Goal: Navigation & Orientation: Find specific page/section

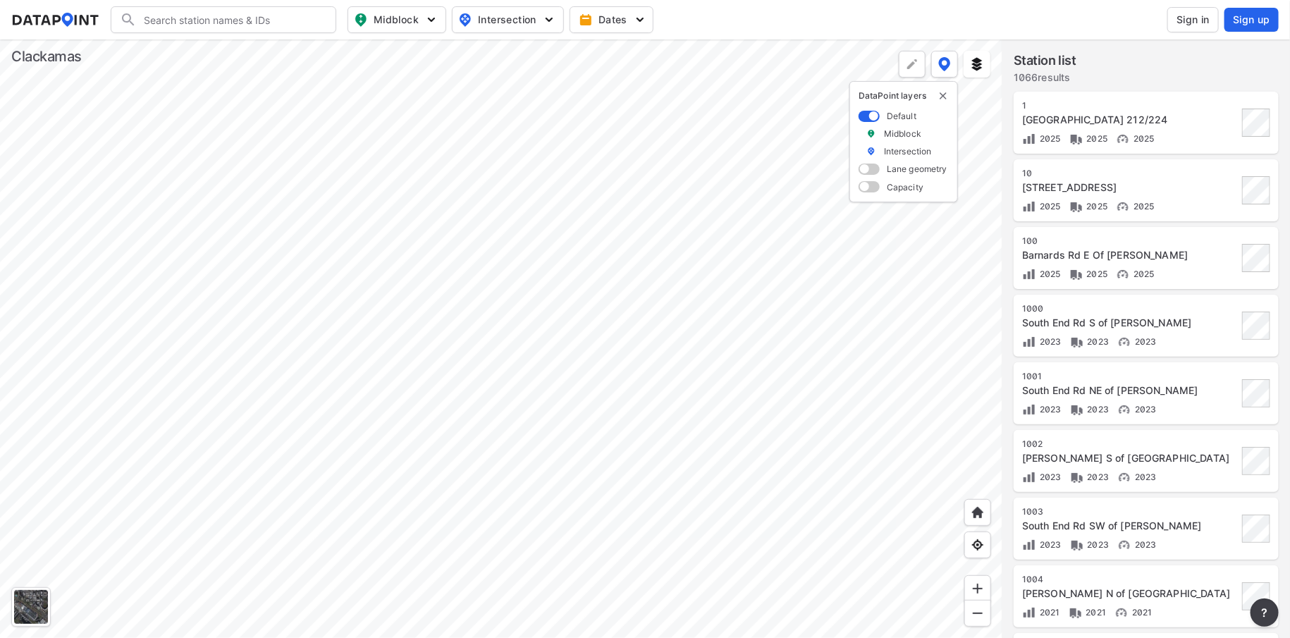
click at [426, 303] on div at bounding box center [501, 338] width 1003 height 599
click at [477, 473] on div at bounding box center [501, 338] width 1003 height 599
click at [463, 475] on div at bounding box center [501, 338] width 1003 height 599
click at [577, 546] on div at bounding box center [501, 338] width 1003 height 599
click at [624, 80] on div at bounding box center [501, 338] width 1003 height 599
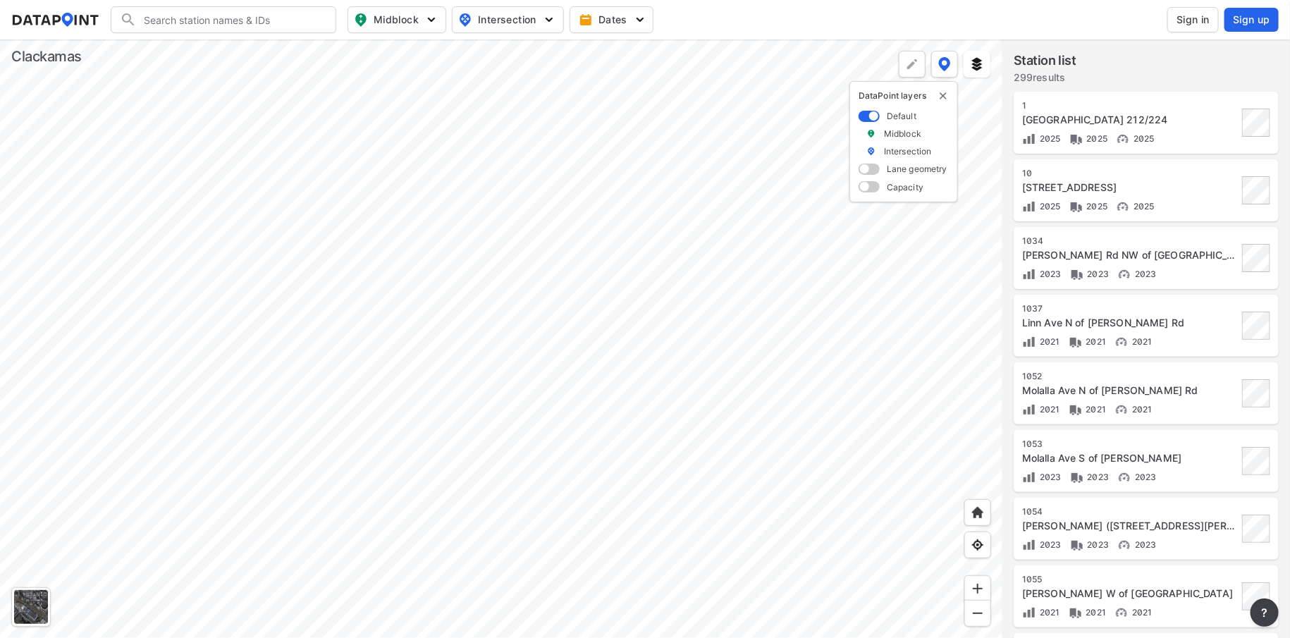
click at [649, 443] on div at bounding box center [501, 338] width 1003 height 599
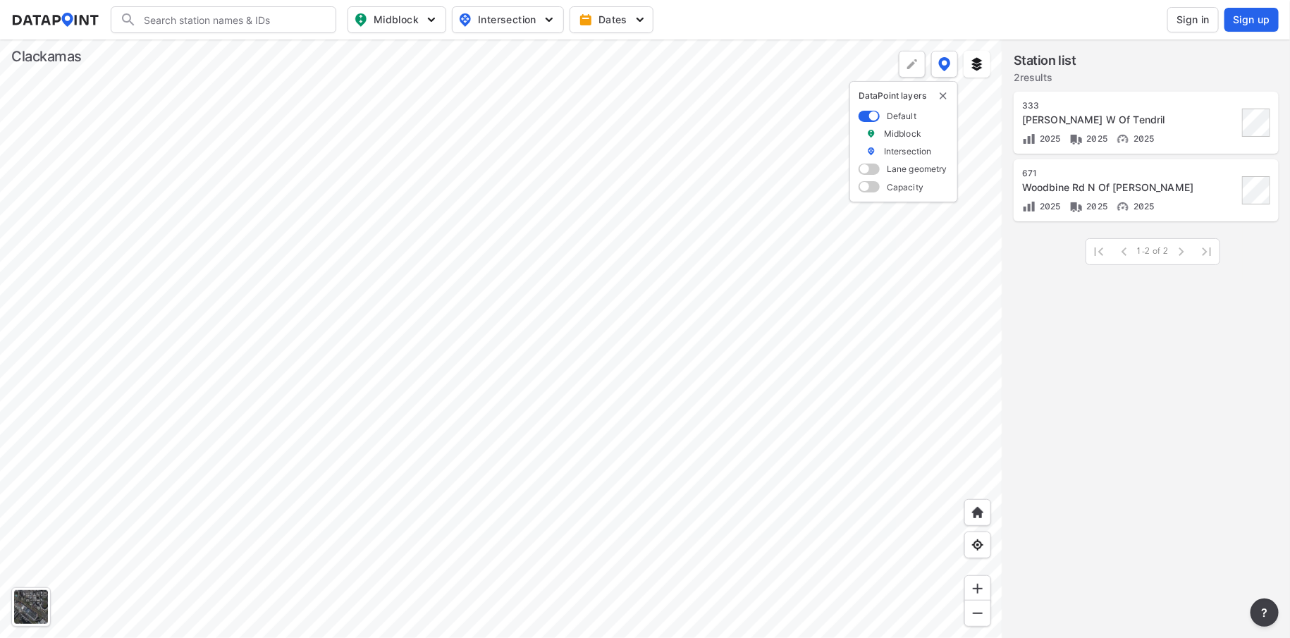
click at [645, 420] on div at bounding box center [501, 338] width 1003 height 599
click at [646, 426] on div at bounding box center [501, 338] width 1003 height 599
click at [432, 456] on div at bounding box center [501, 338] width 1003 height 599
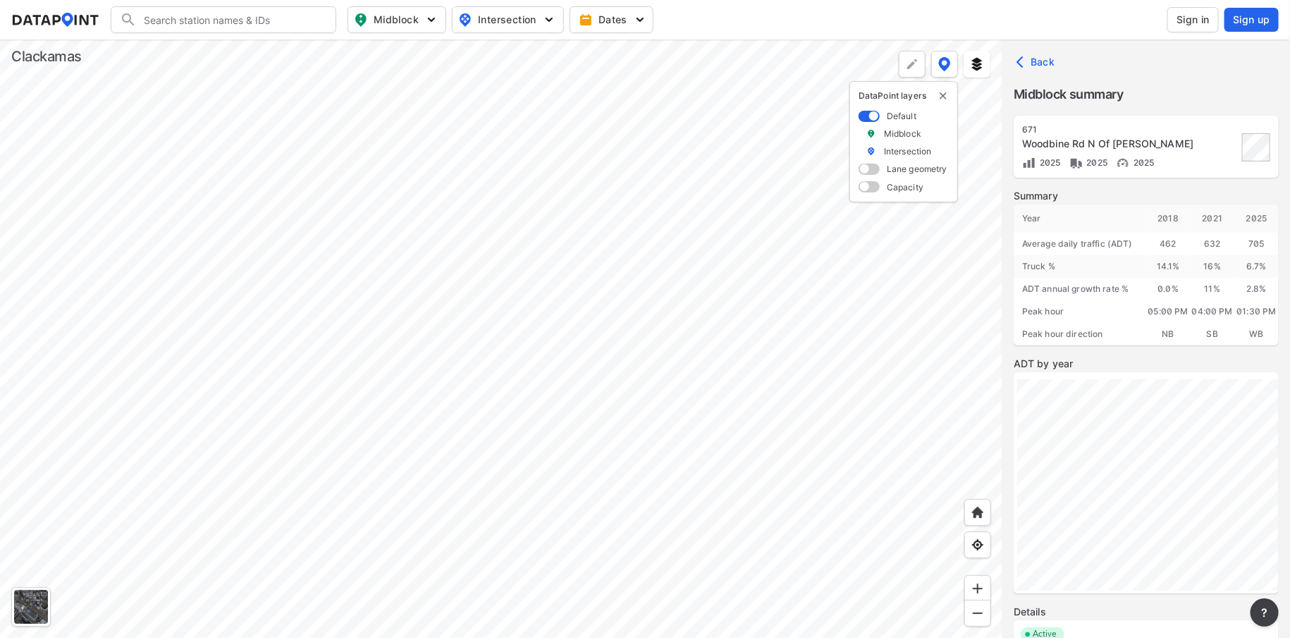
click at [587, 493] on div at bounding box center [501, 338] width 1003 height 599
click at [558, 534] on div at bounding box center [501, 338] width 1003 height 599
click at [577, 438] on div at bounding box center [501, 338] width 1003 height 599
click at [637, 196] on div at bounding box center [501, 338] width 1003 height 599
click at [565, 295] on div at bounding box center [501, 338] width 1003 height 599
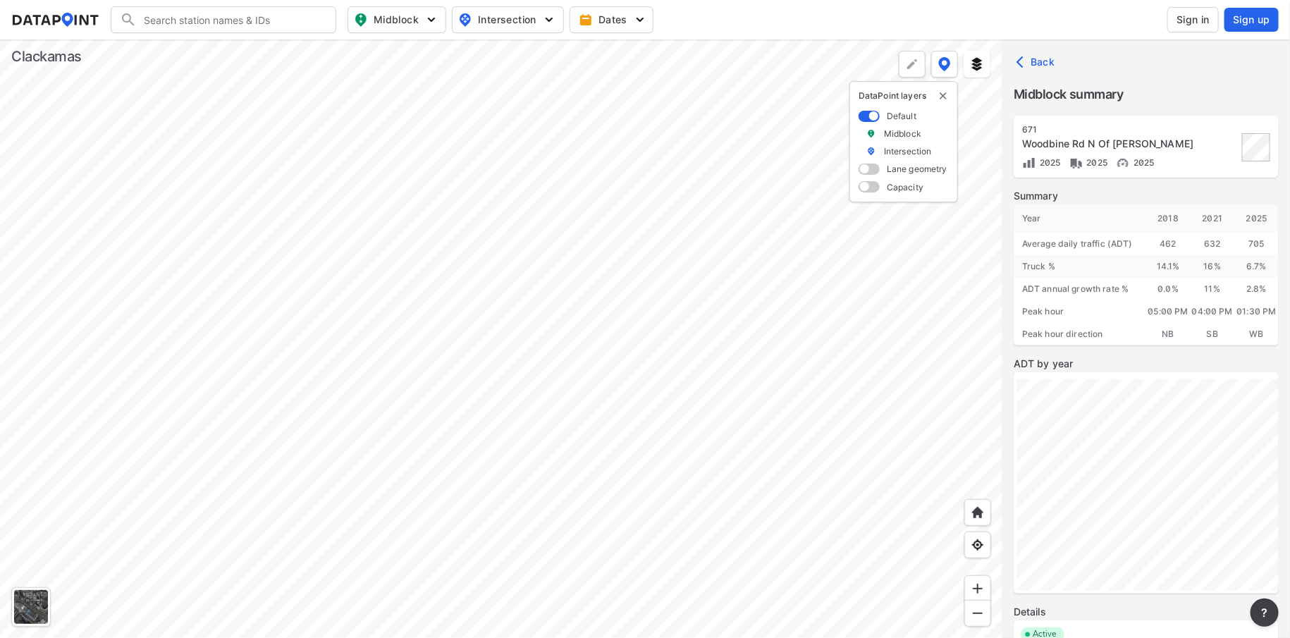
click at [656, 563] on div at bounding box center [501, 338] width 1003 height 599
click at [621, 336] on div at bounding box center [501, 338] width 1003 height 599
click at [675, 367] on div at bounding box center [501, 338] width 1003 height 599
click at [616, 324] on div at bounding box center [501, 338] width 1003 height 599
click at [563, 240] on div at bounding box center [501, 338] width 1003 height 599
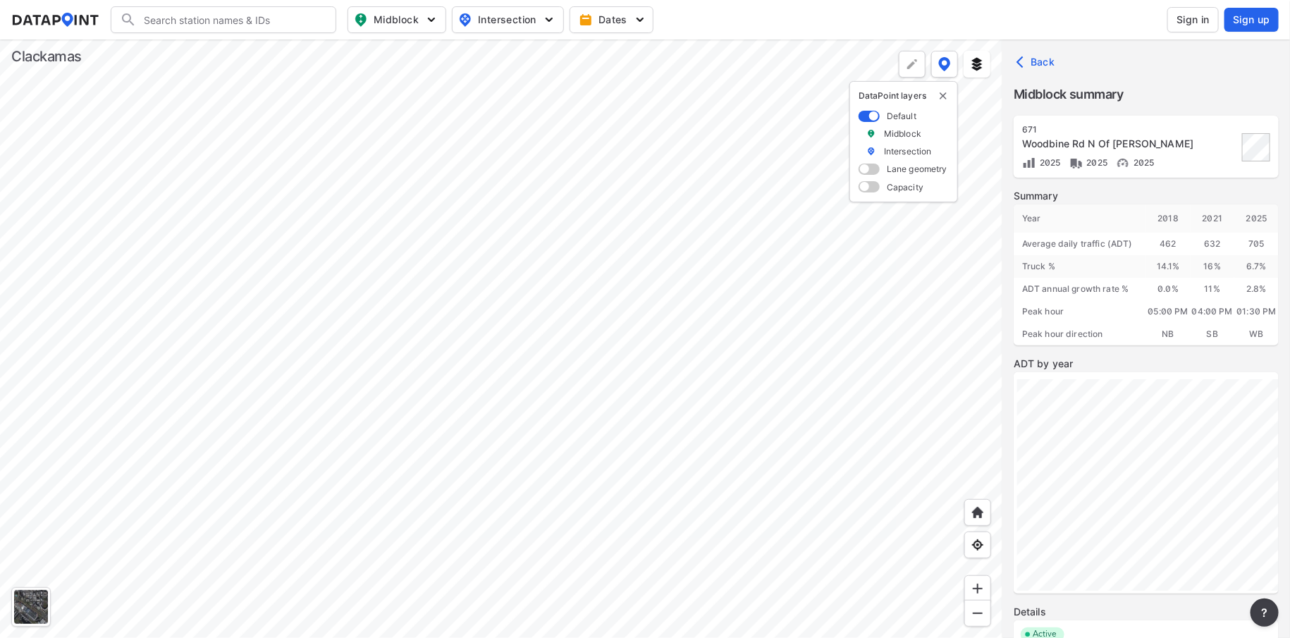
click at [692, 472] on div at bounding box center [501, 338] width 1003 height 599
click at [638, 636] on div at bounding box center [501, 338] width 1003 height 599
click at [615, 548] on div at bounding box center [501, 338] width 1003 height 599
click at [611, 496] on div at bounding box center [501, 338] width 1003 height 599
click at [624, 429] on div at bounding box center [501, 338] width 1003 height 599
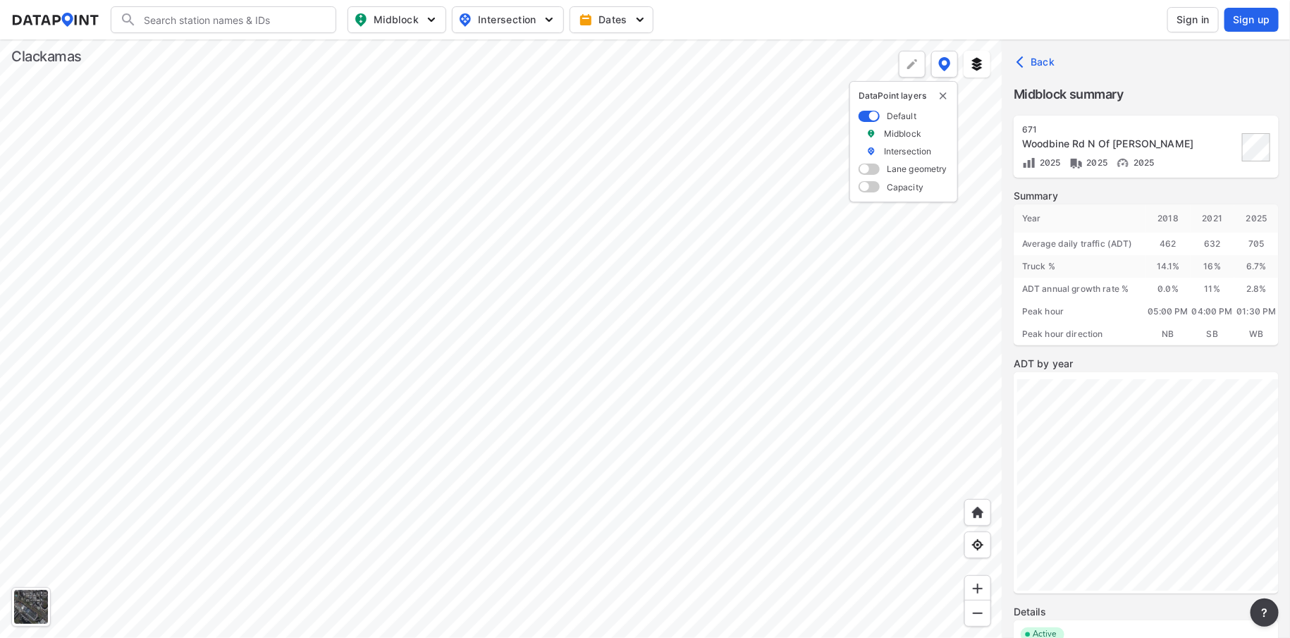
click at [582, 637] on div at bounding box center [501, 338] width 1003 height 599
click at [634, 500] on div at bounding box center [501, 338] width 1003 height 599
click at [673, 381] on div at bounding box center [501, 338] width 1003 height 599
click at [649, 408] on div at bounding box center [501, 338] width 1003 height 599
click at [671, 494] on div at bounding box center [501, 338] width 1003 height 599
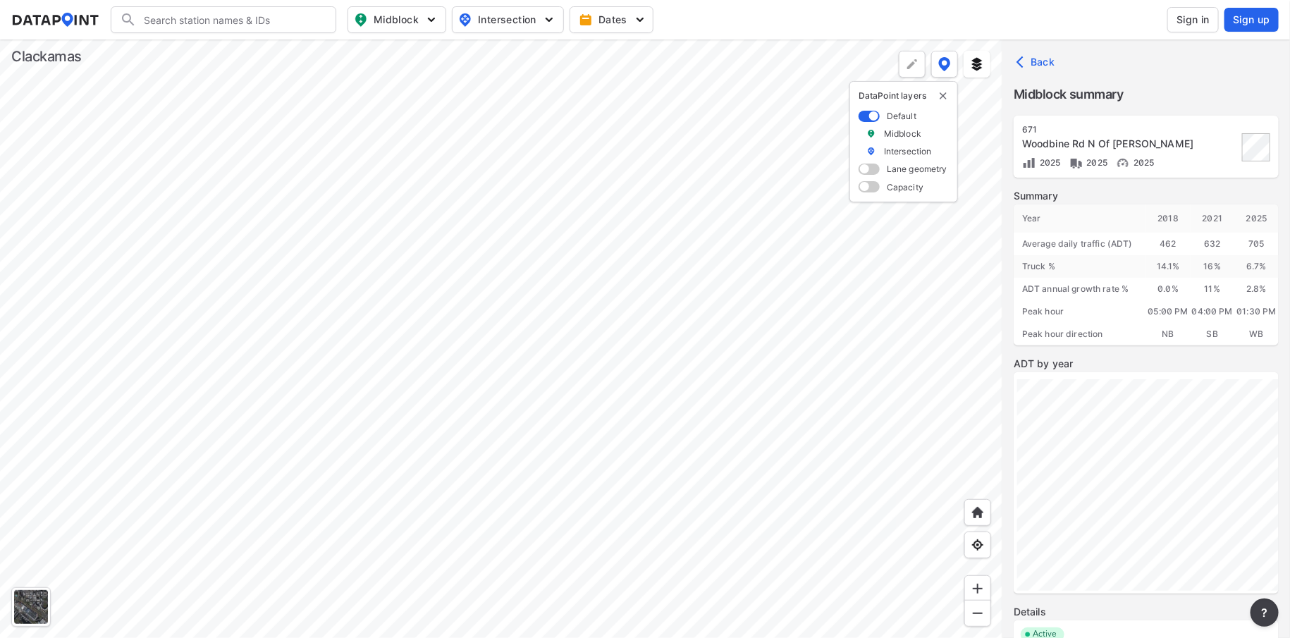
click at [712, 424] on div at bounding box center [501, 338] width 1003 height 599
click at [802, 387] on div at bounding box center [501, 338] width 1003 height 599
click at [839, 424] on div at bounding box center [501, 338] width 1003 height 599
click at [767, 267] on div at bounding box center [501, 338] width 1003 height 599
click at [596, 322] on div at bounding box center [501, 338] width 1003 height 599
